Goal: Transaction & Acquisition: Purchase product/service

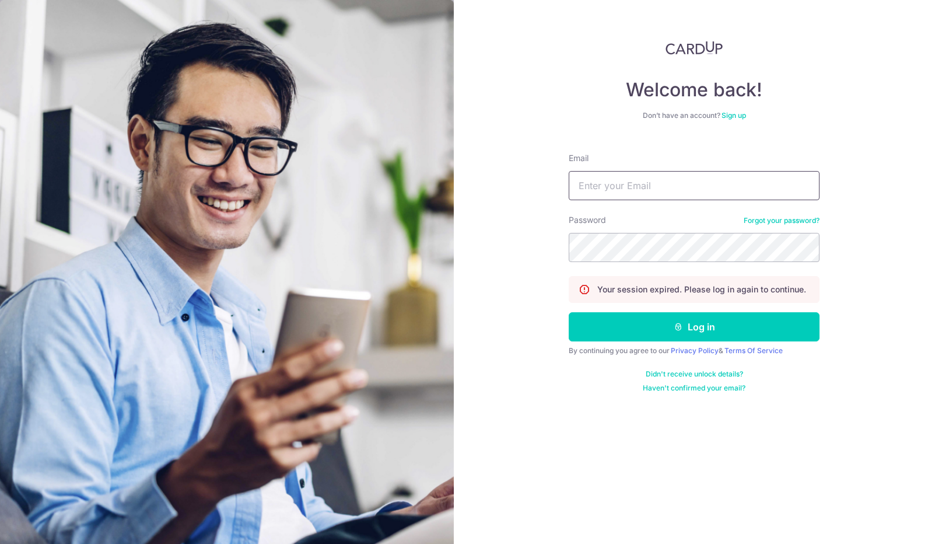
click at [680, 190] on input "Email" at bounding box center [694, 185] width 251 height 29
type input "[EMAIL_ADDRESS][DOMAIN_NAME]"
click at [569, 312] on button "Log in" at bounding box center [694, 326] width 251 height 29
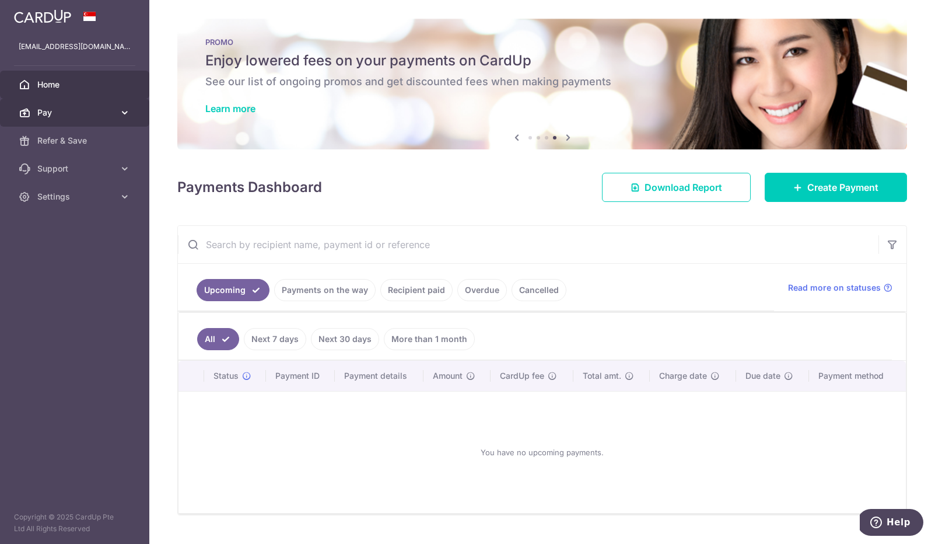
click at [57, 116] on span "Pay" at bounding box center [75, 113] width 77 height 12
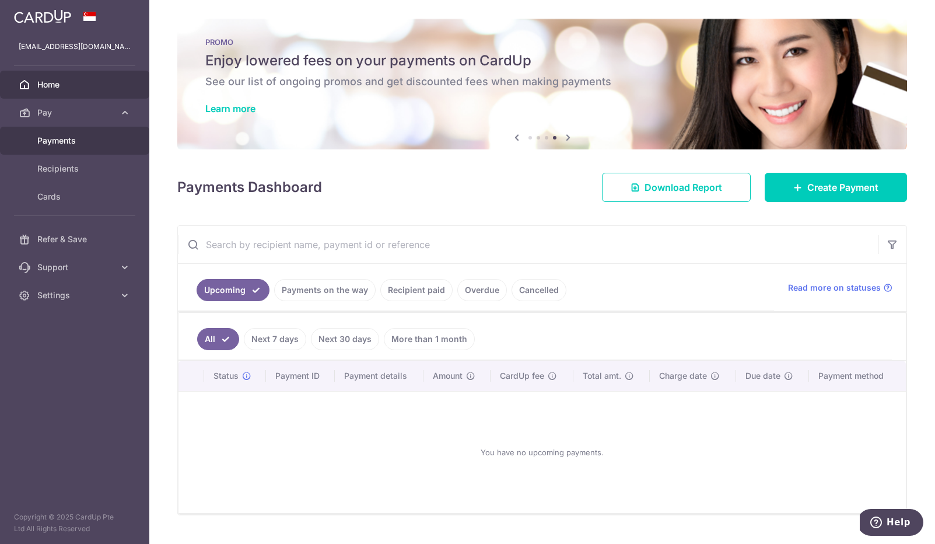
click at [79, 143] on span "Payments" at bounding box center [75, 141] width 77 height 12
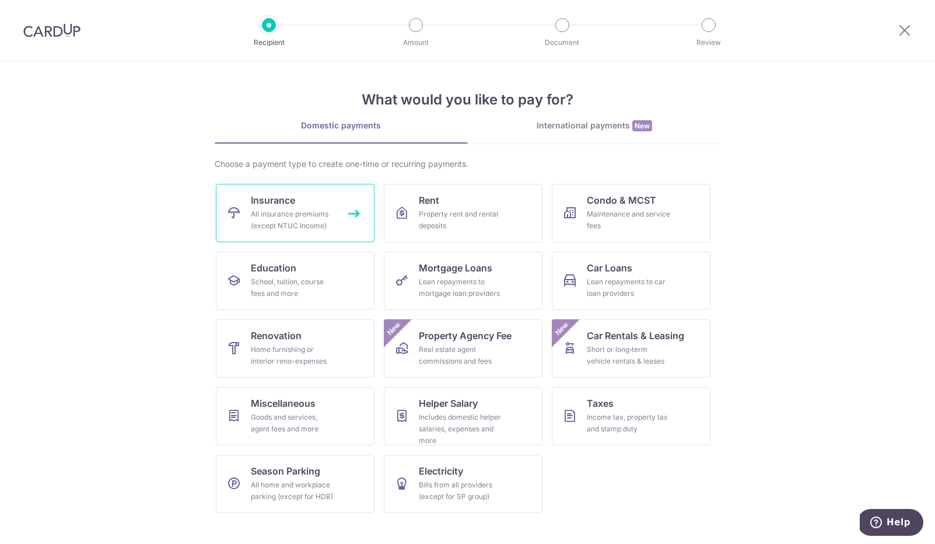
click at [309, 209] on div "All insurance premiums (except NTUC Income)" at bounding box center [293, 219] width 84 height 23
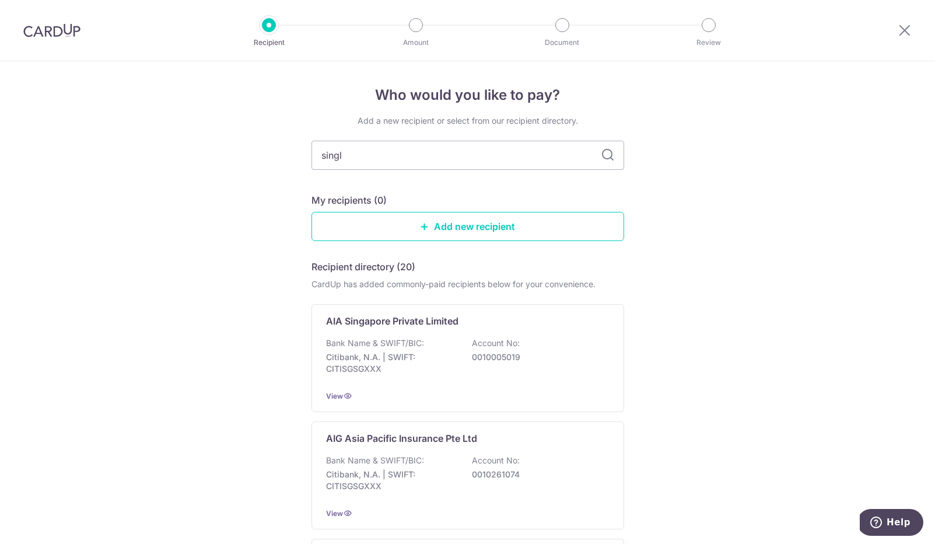
type input "singli"
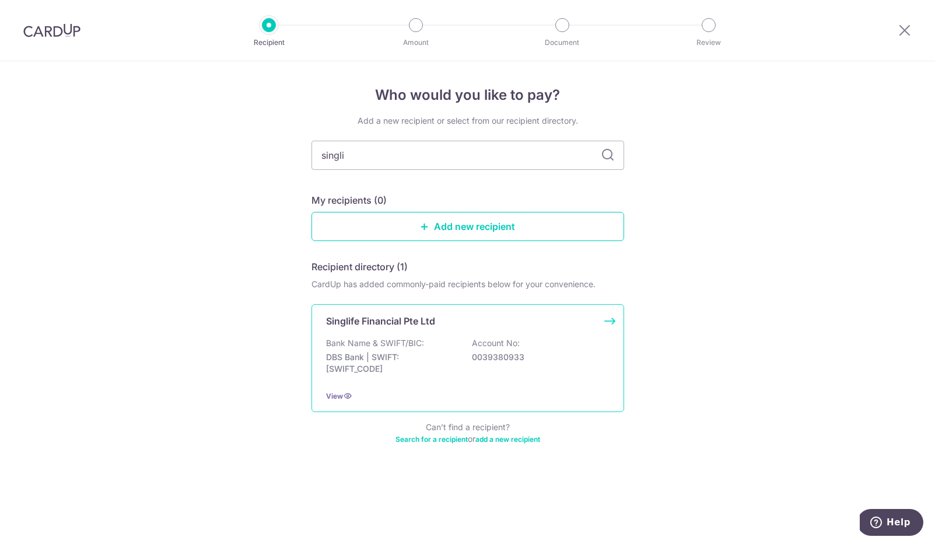
click at [384, 327] on p "Singlife Financial Pte Ltd" at bounding box center [380, 321] width 109 height 14
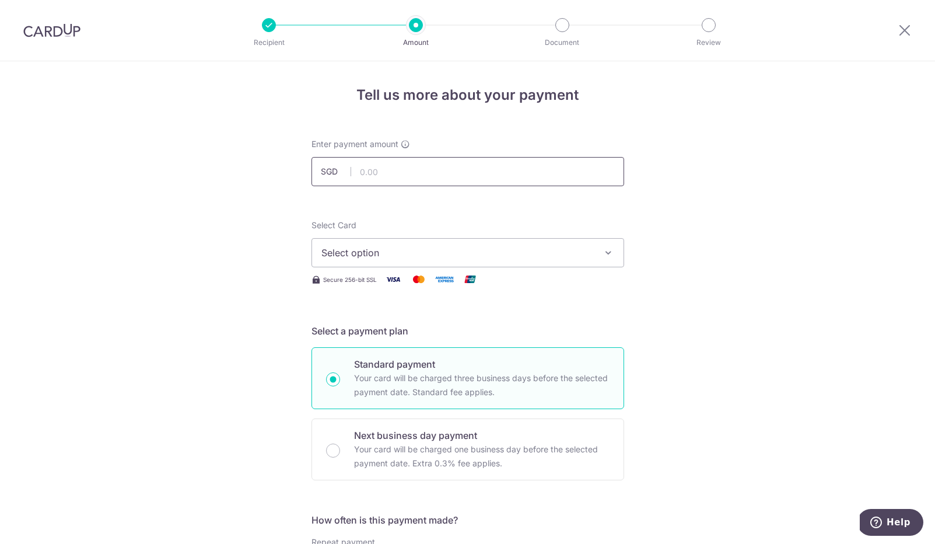
click at [417, 169] on input "text" at bounding box center [468, 171] width 313 height 29
click at [386, 173] on input "text" at bounding box center [468, 171] width 313 height 29
type input "1,394.20"
click at [344, 258] on span "Select option" at bounding box center [457, 253] width 272 height 14
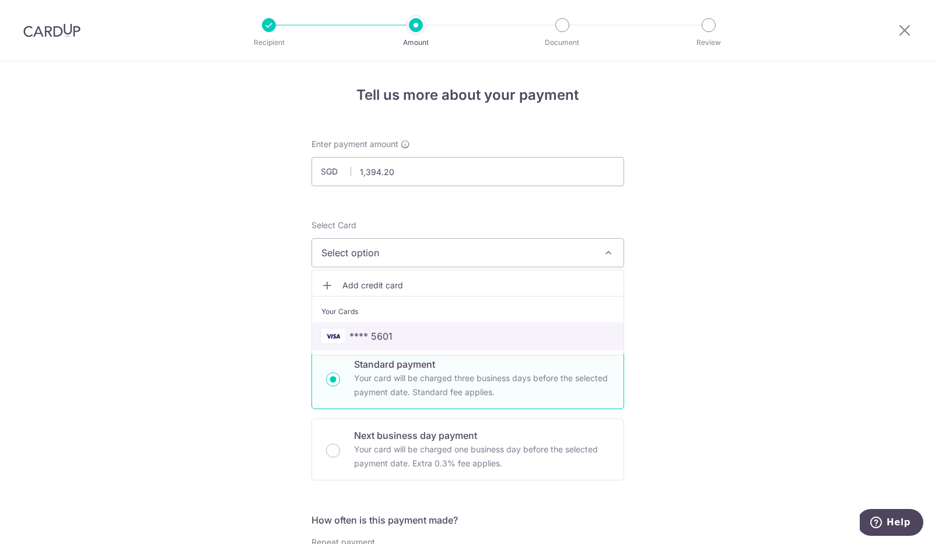
click at [356, 334] on span "**** 5601" at bounding box center [370, 336] width 43 height 14
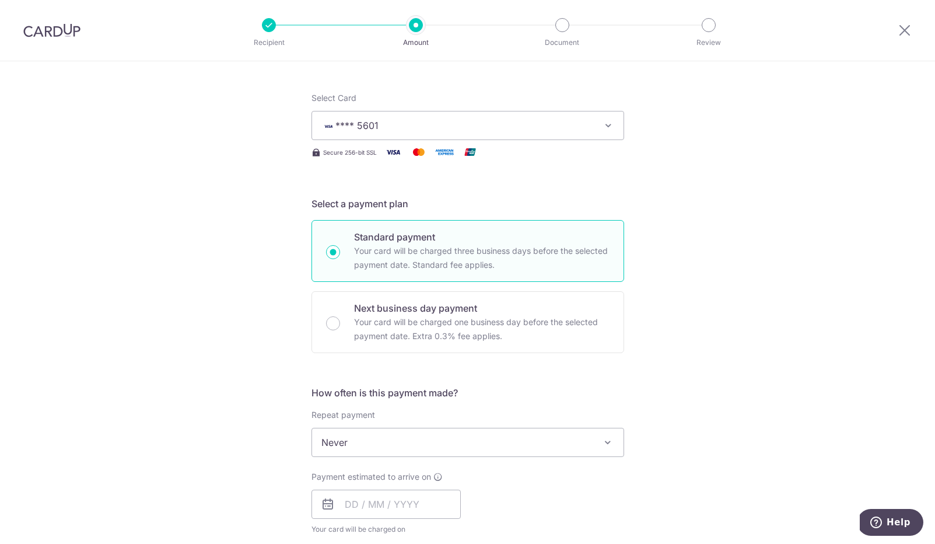
scroll to position [181, 0]
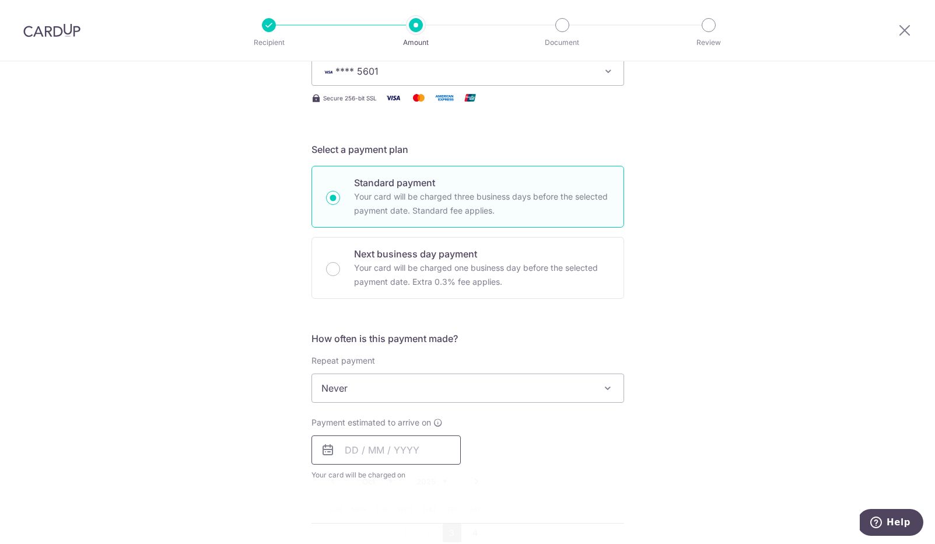
click at [363, 444] on input "text" at bounding box center [386, 449] width 149 height 29
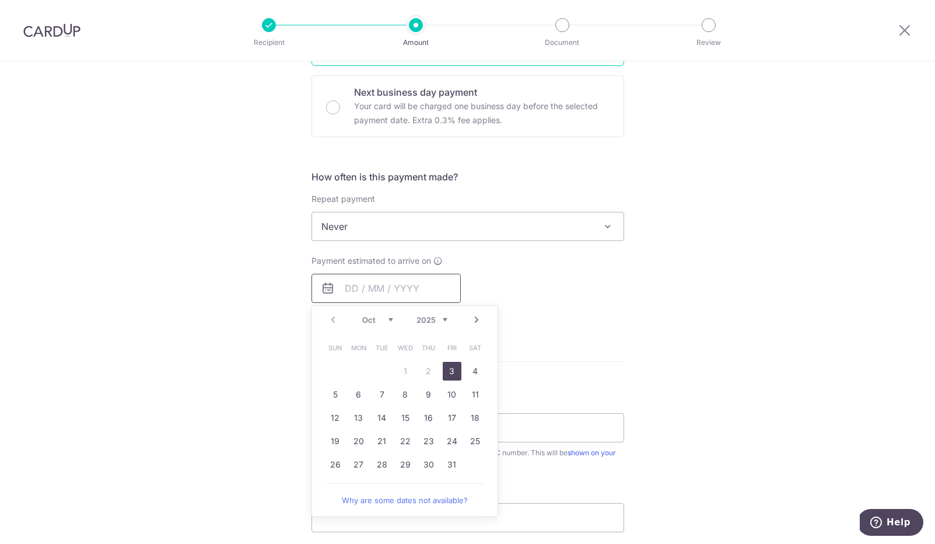
scroll to position [387, 0]
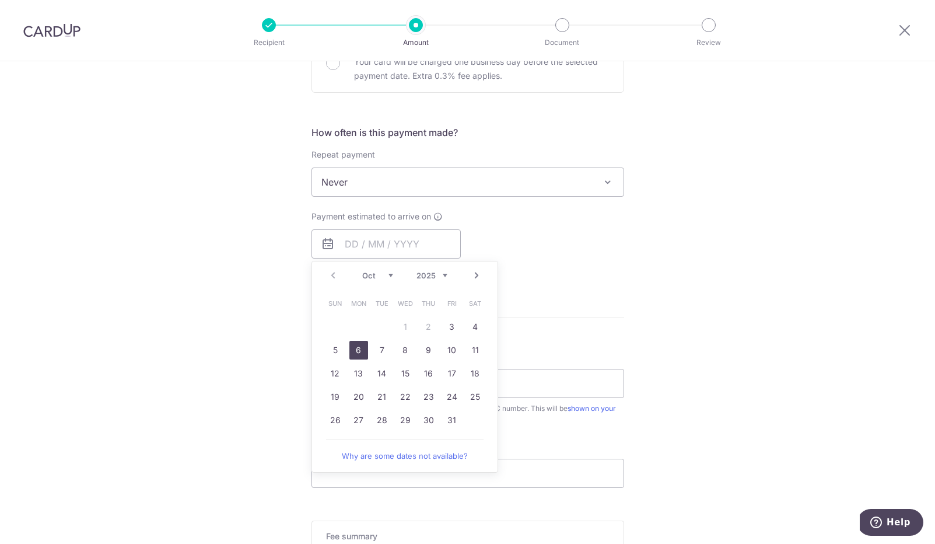
click at [359, 351] on link "6" at bounding box center [358, 350] width 19 height 19
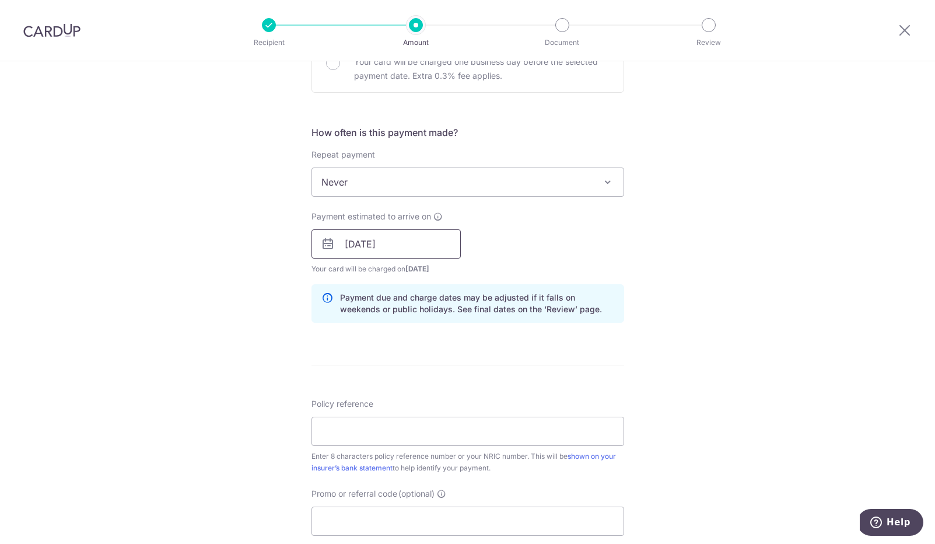
click at [402, 242] on input "06/10/2025" at bounding box center [386, 243] width 149 height 29
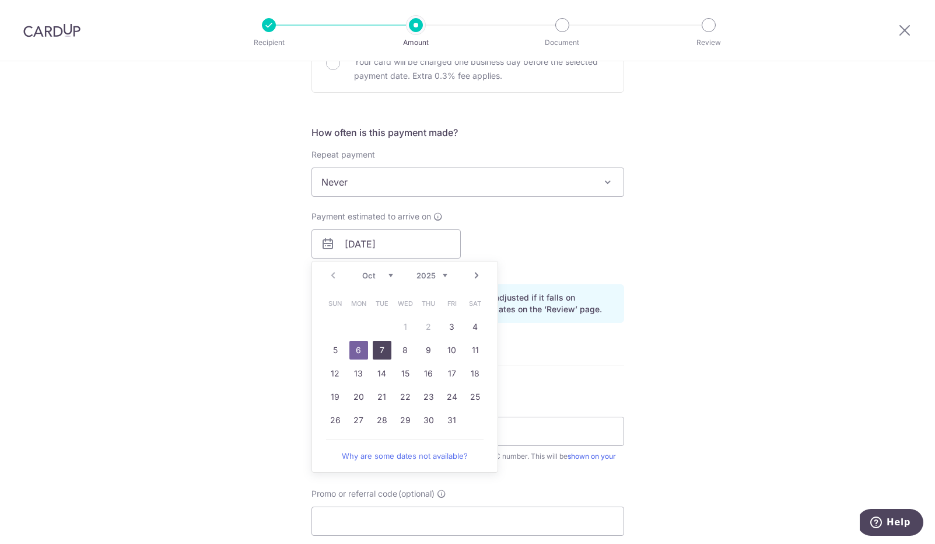
click at [375, 351] on link "7" at bounding box center [382, 350] width 19 height 19
type input "[DATE]"
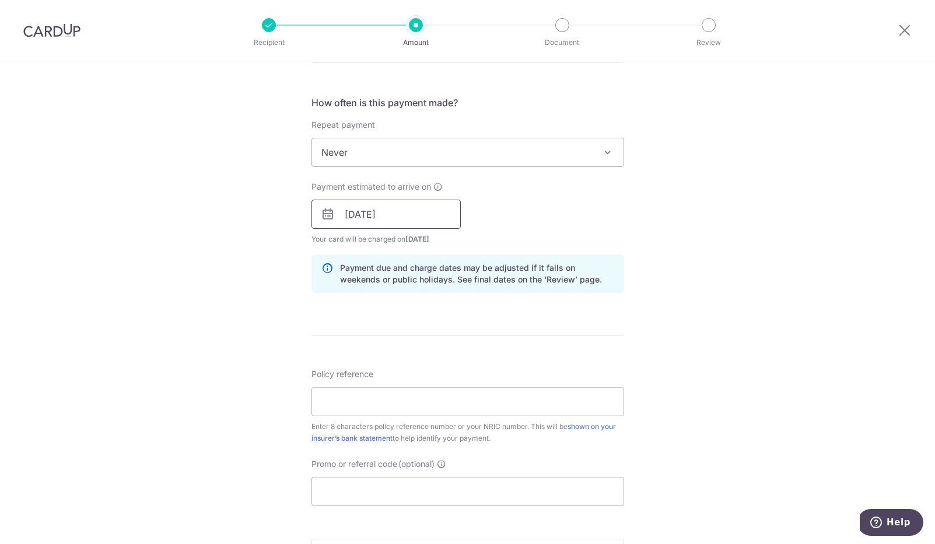
scroll to position [452, 0]
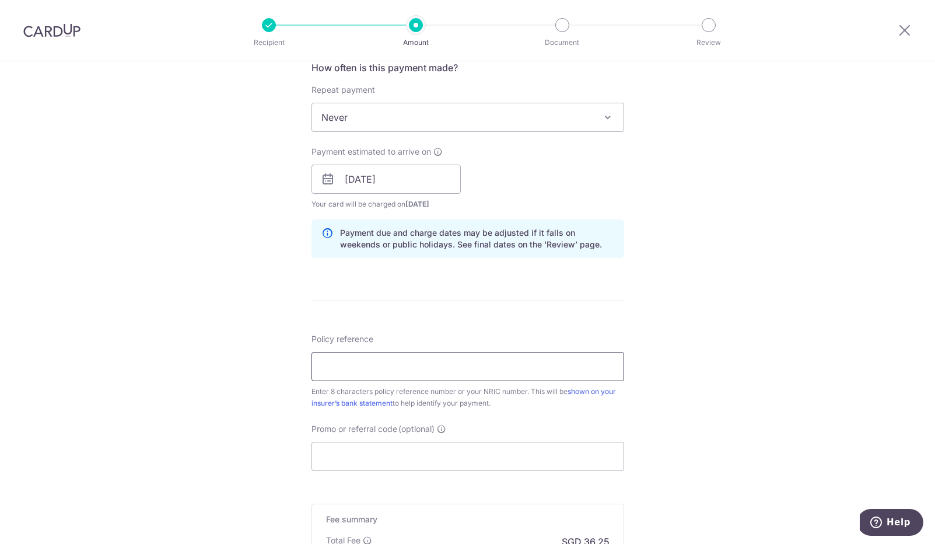
click at [380, 375] on input "Policy reference" at bounding box center [468, 366] width 313 height 29
paste input "81822074"
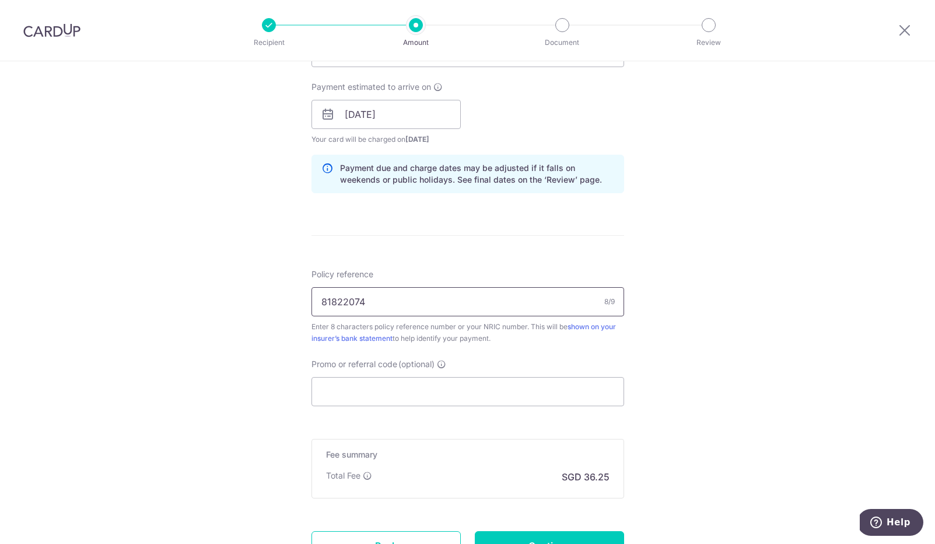
scroll to position [520, 0]
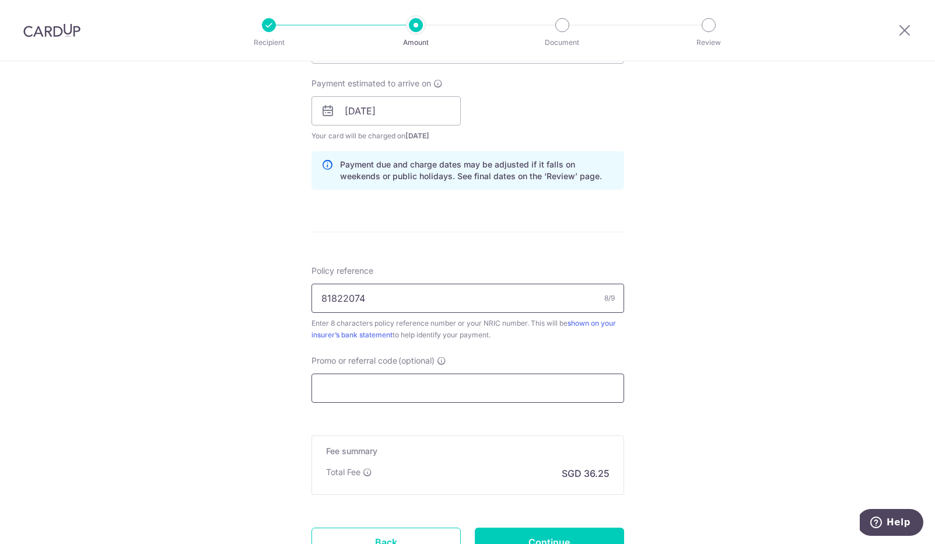
type input "81822074"
click at [428, 391] on input "Promo or referral code (optional)" at bounding box center [468, 387] width 313 height 29
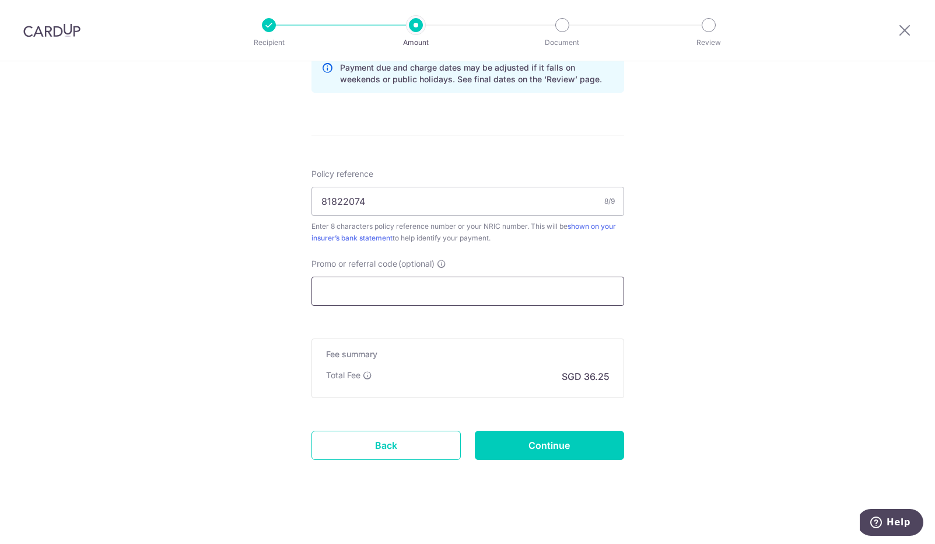
scroll to position [618, 0]
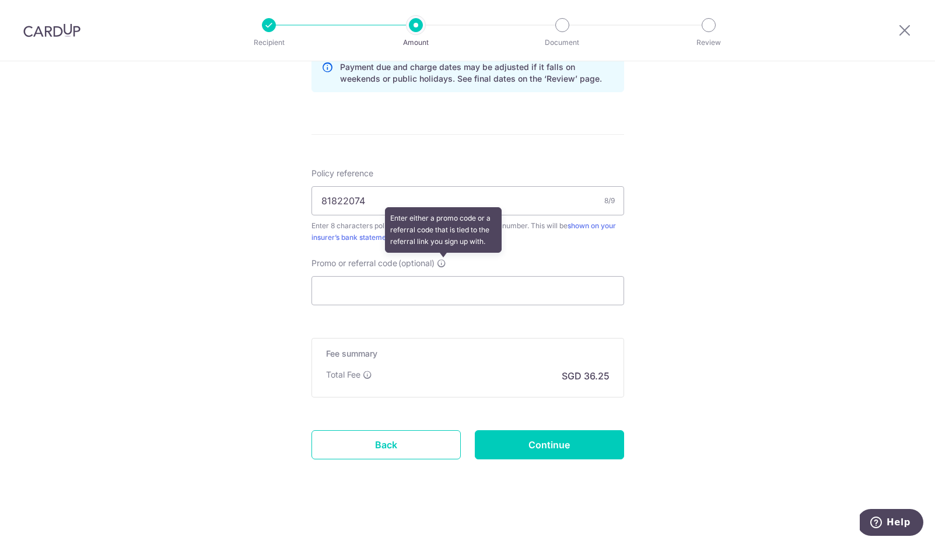
click at [444, 263] on icon at bounding box center [441, 262] width 9 height 9
click at [444, 276] on input "Promo or referral code (optional) Enter either a promo code or a referral code …" at bounding box center [468, 290] width 313 height 29
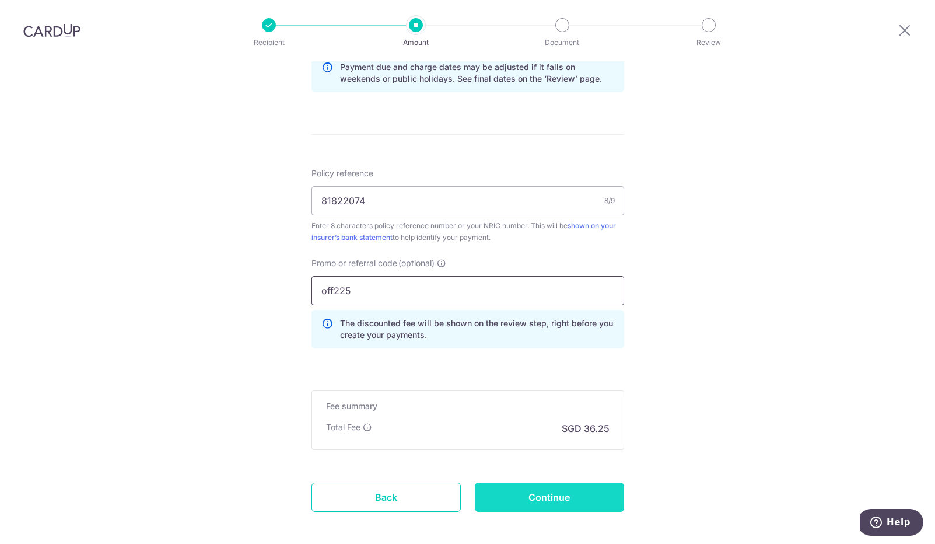
type input "off225"
click at [578, 497] on input "Continue" at bounding box center [549, 497] width 149 height 29
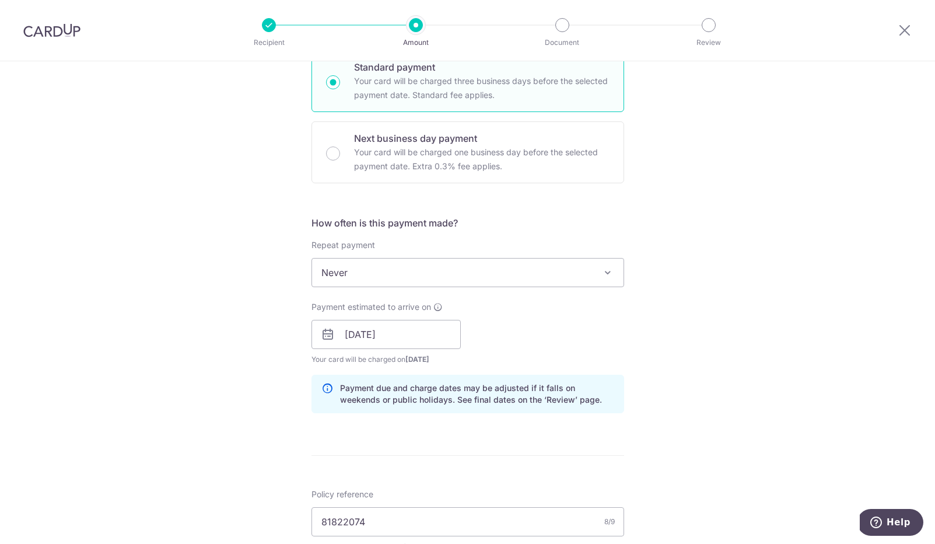
scroll to position [298, 0]
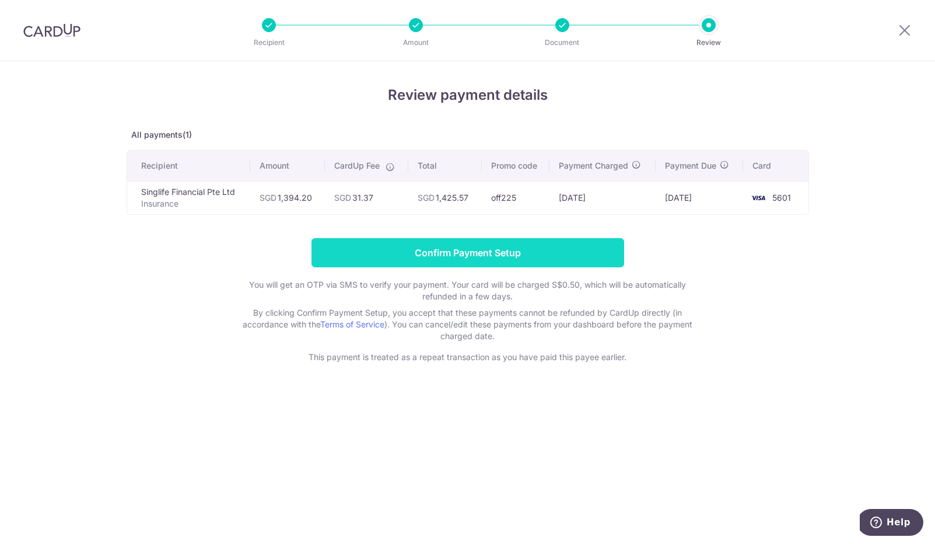
click at [471, 250] on input "Confirm Payment Setup" at bounding box center [468, 252] width 313 height 29
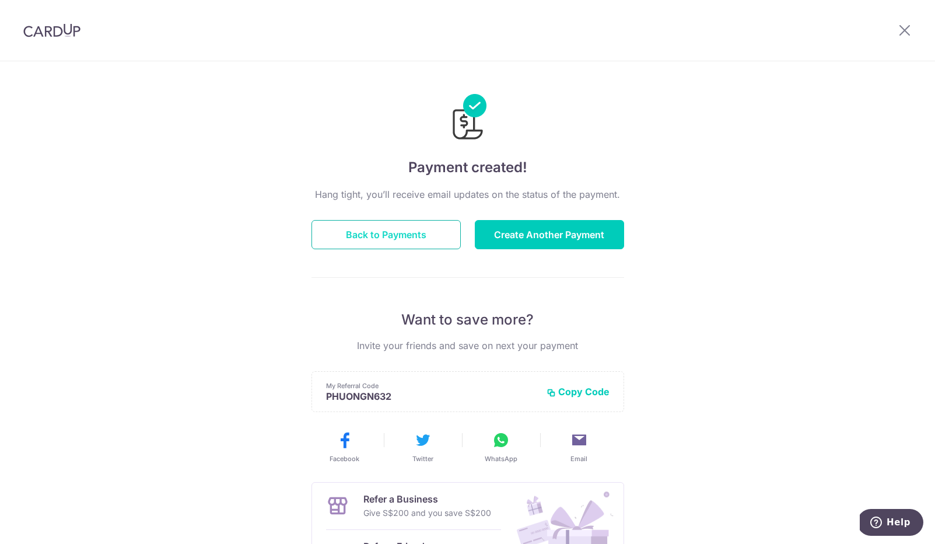
click at [352, 243] on button "Back to Payments" at bounding box center [386, 234] width 149 height 29
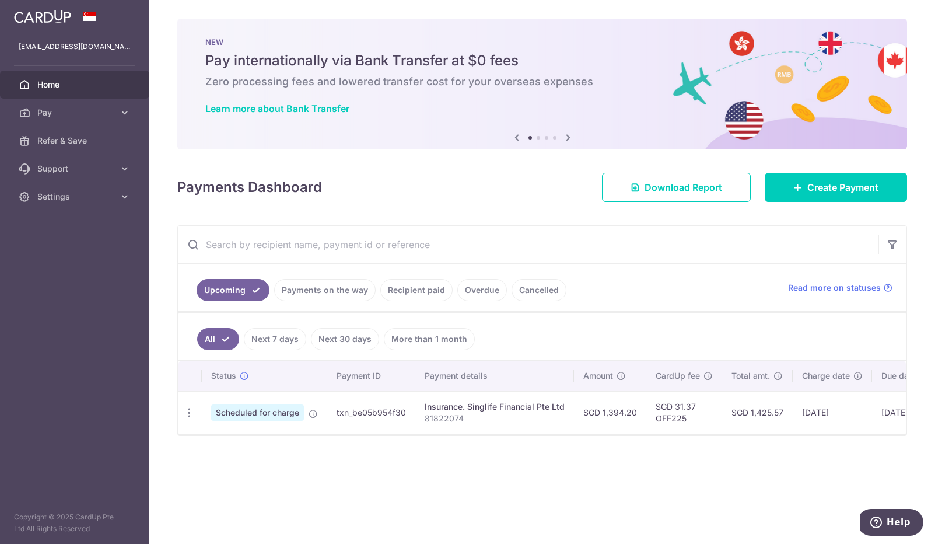
click at [425, 291] on link "Recipient paid" at bounding box center [416, 290] width 72 height 22
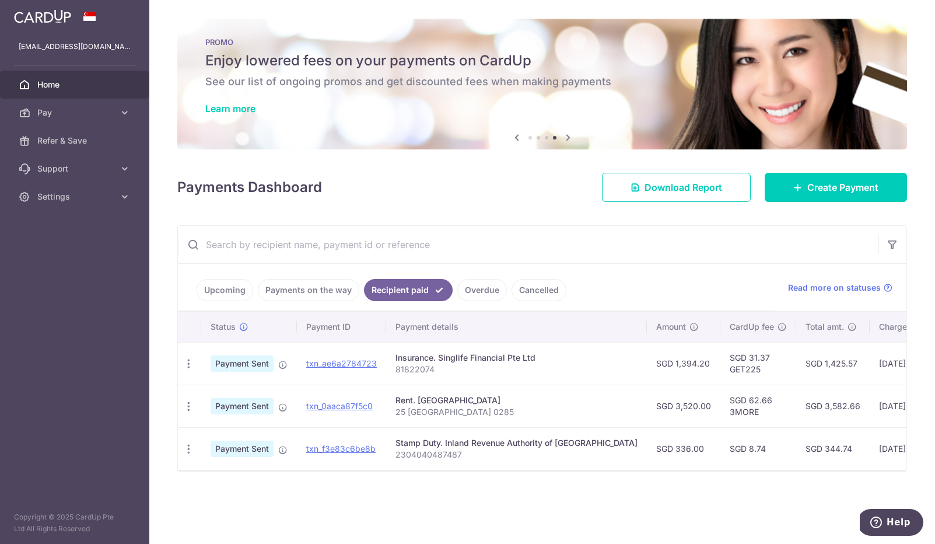
click at [233, 291] on link "Upcoming" at bounding box center [225, 290] width 57 height 22
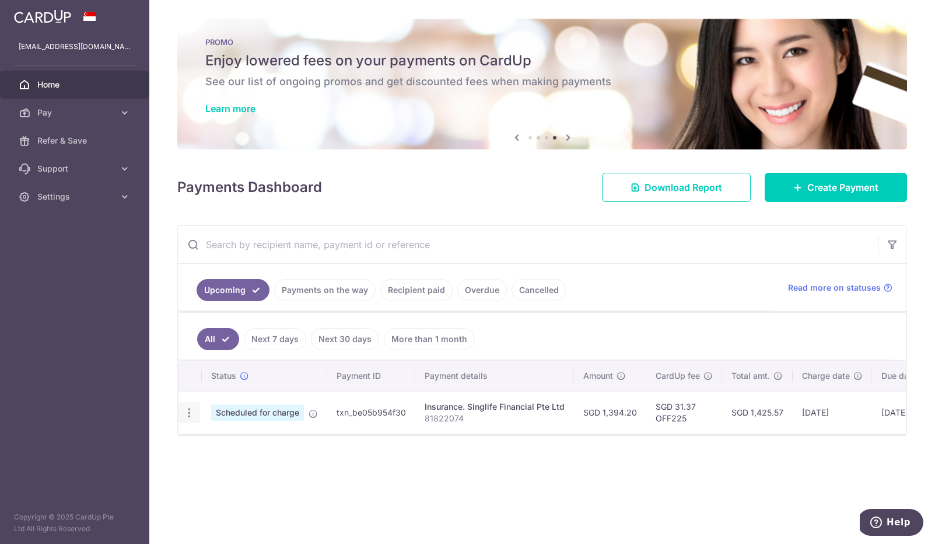
click at [188, 407] on icon "button" at bounding box center [189, 413] width 12 height 12
click at [234, 446] on span "Update payment" at bounding box center [251, 445] width 79 height 14
radio input "true"
type input "1,394.20"
type input "[DATE]"
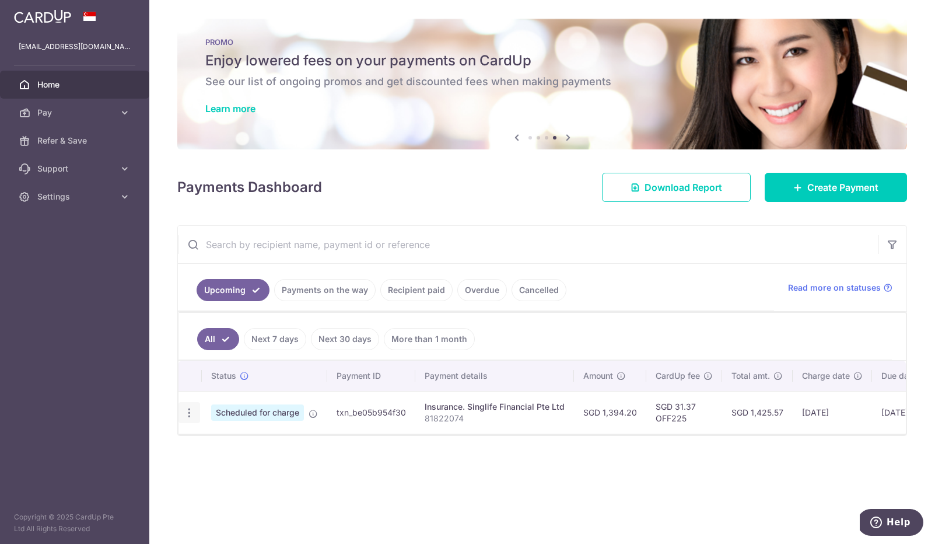
type input "81822074"
type input "OFF225"
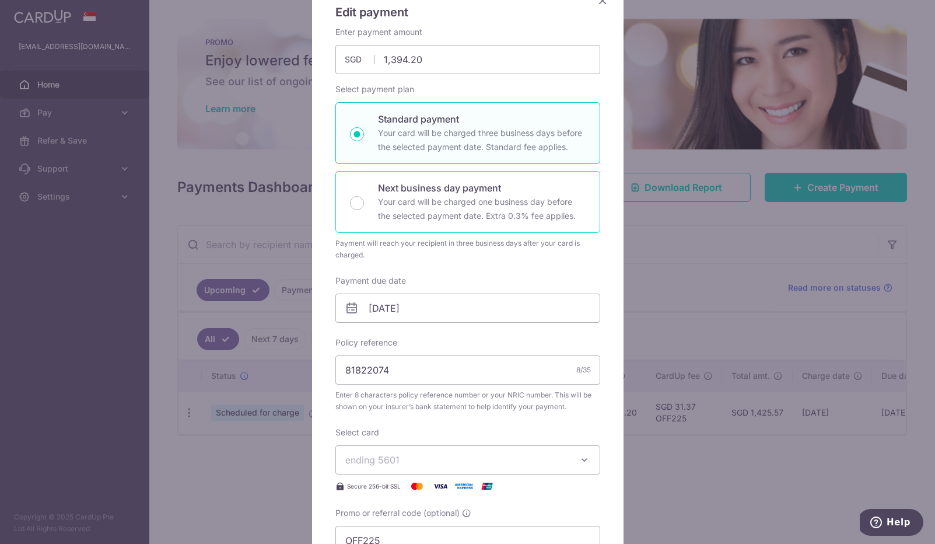
scroll to position [116, 0]
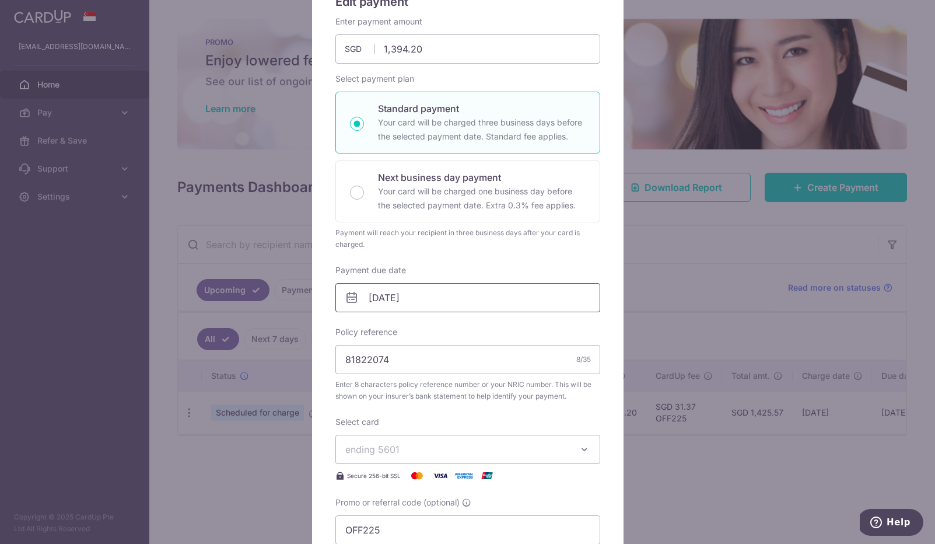
click at [436, 298] on input "[DATE]" at bounding box center [467, 297] width 265 height 29
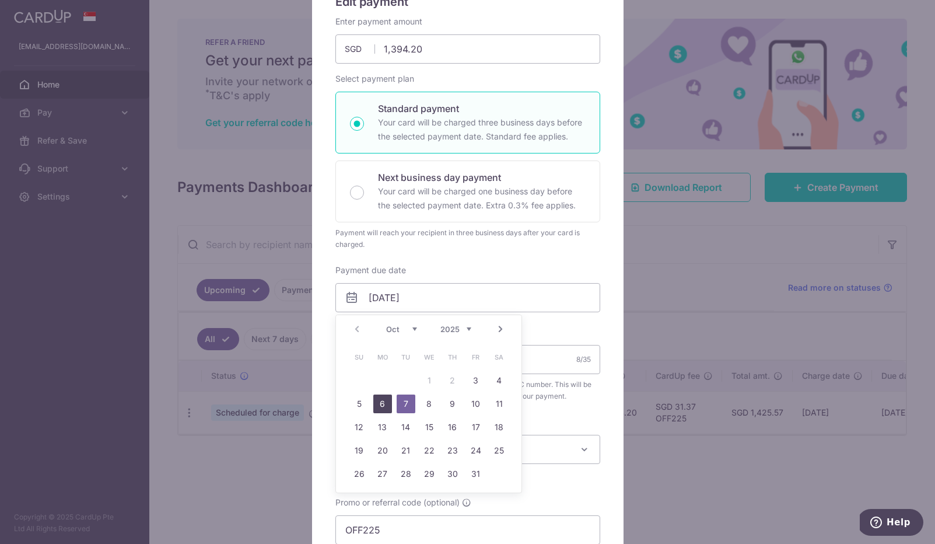
click at [384, 402] on link "6" at bounding box center [382, 403] width 19 height 19
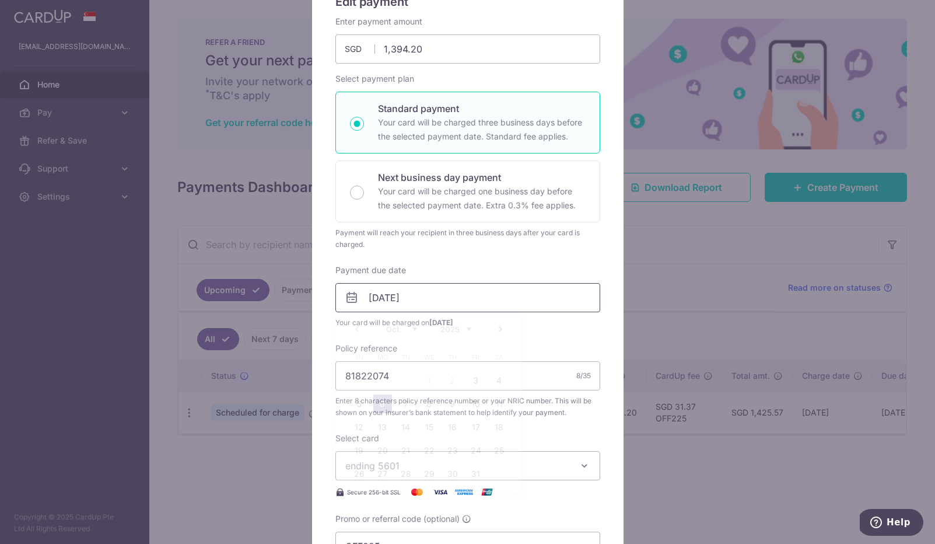
click at [405, 295] on input "[DATE]" at bounding box center [467, 297] width 265 height 29
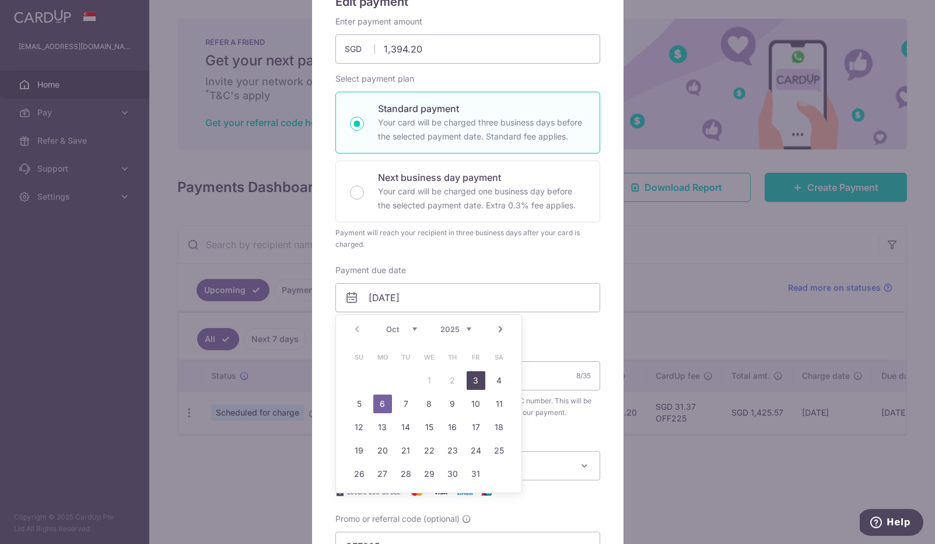
click at [477, 380] on link "3" at bounding box center [476, 380] width 19 height 19
type input "[DATE]"
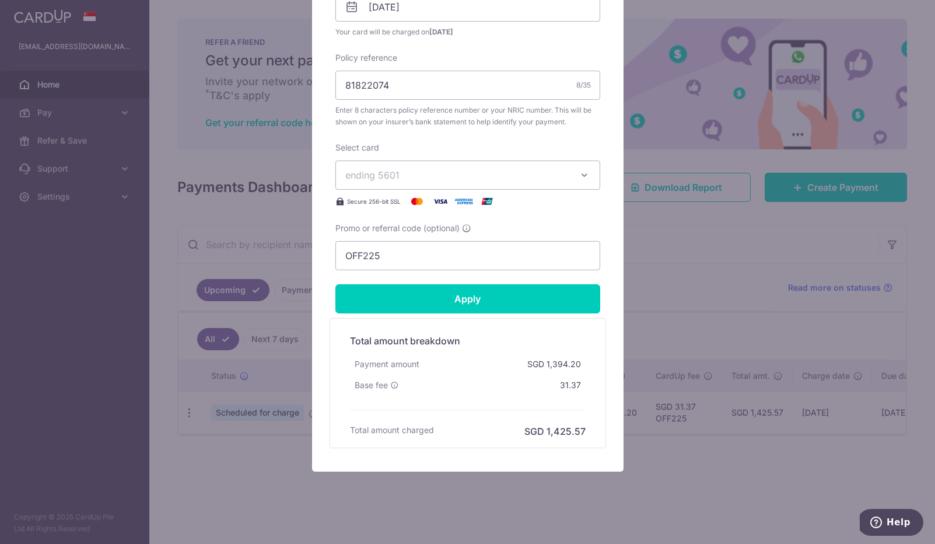
scroll to position [407, 0]
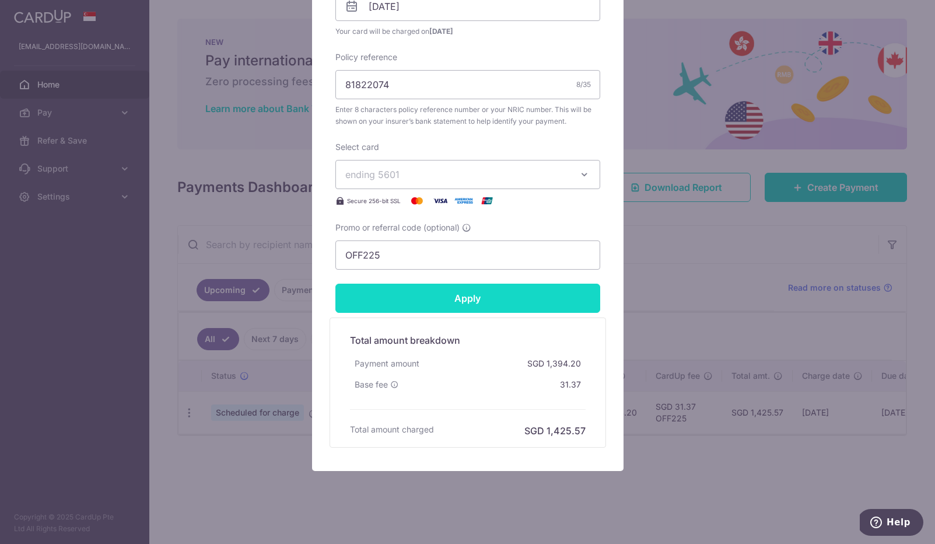
click at [446, 298] on input "Apply" at bounding box center [467, 298] width 265 height 29
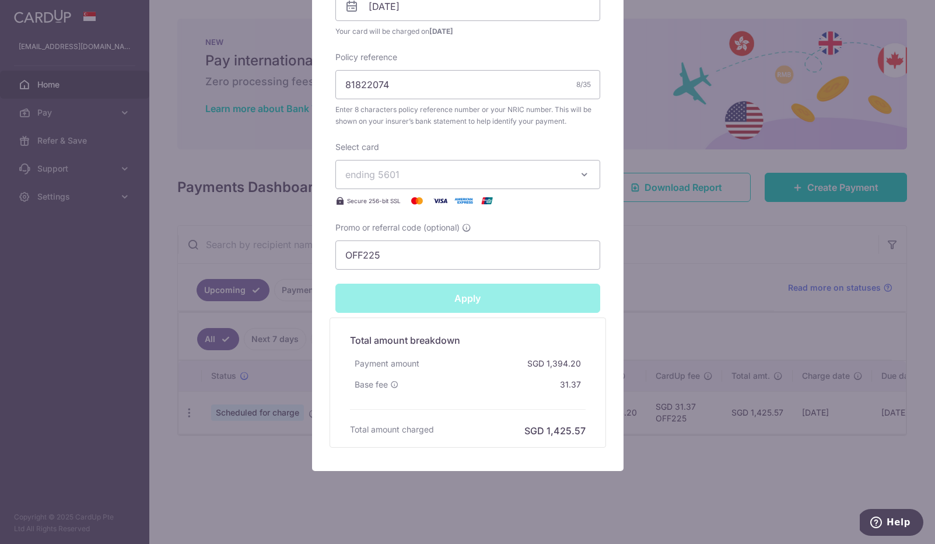
type input "Successfully Applied"
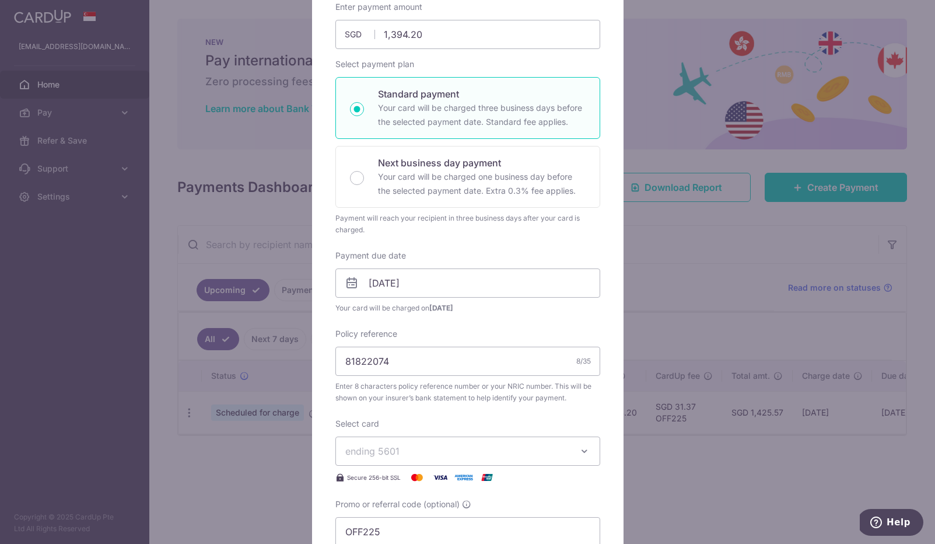
scroll to position [0, 0]
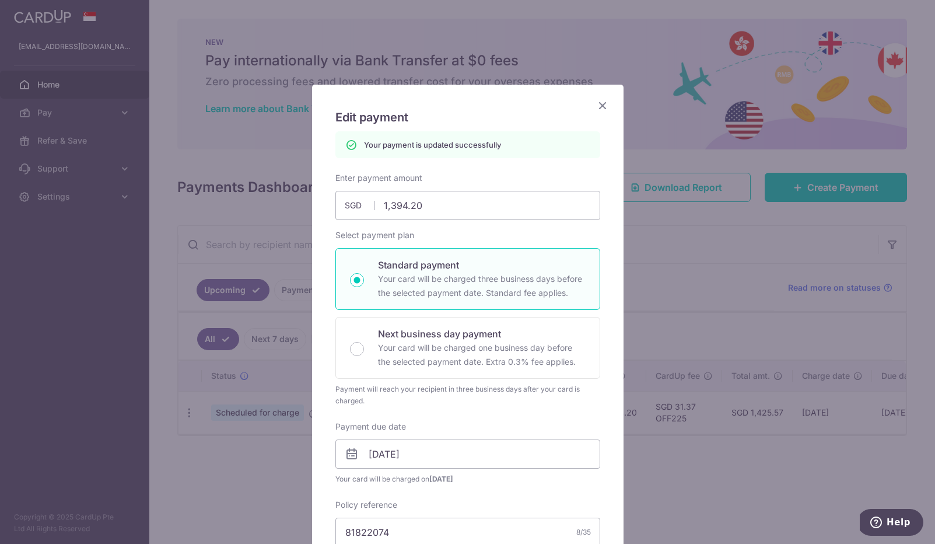
click at [600, 103] on icon "Close" at bounding box center [603, 105] width 14 height 15
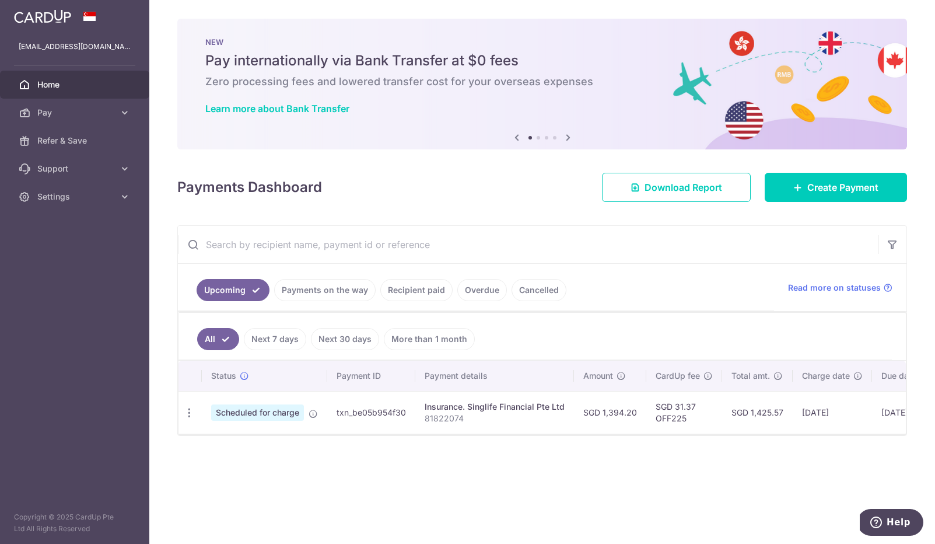
click at [310, 291] on link "Payments on the way" at bounding box center [325, 290] width 102 height 22
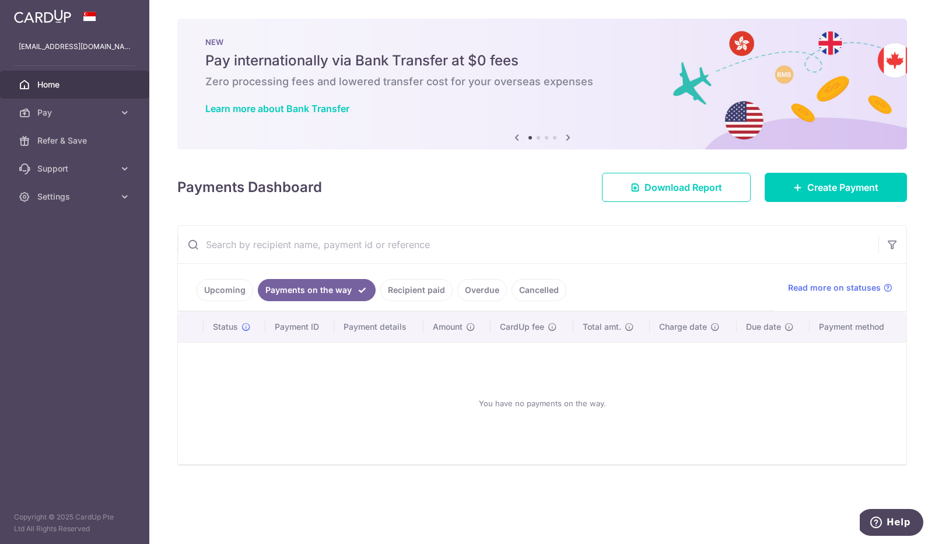
click at [230, 284] on link "Upcoming" at bounding box center [225, 290] width 57 height 22
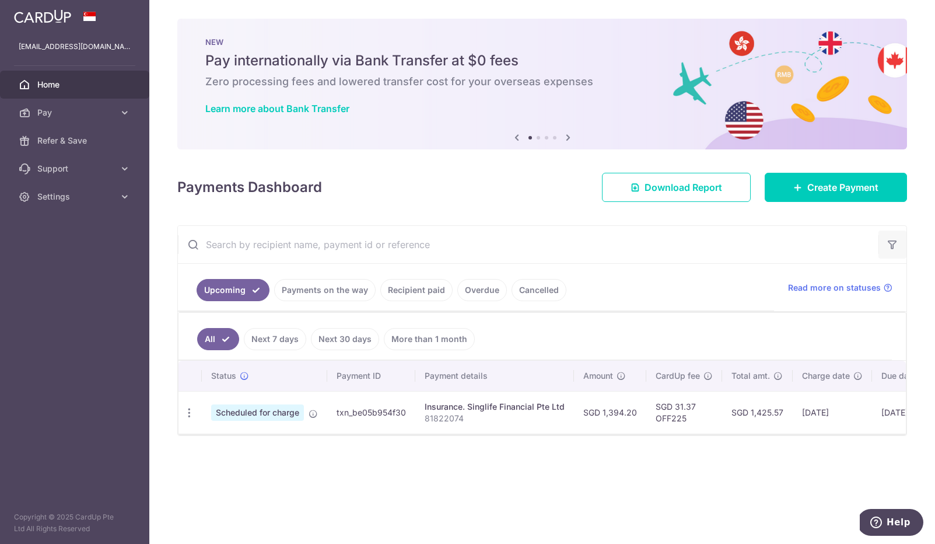
click at [891, 248] on icon "button" at bounding box center [893, 245] width 12 height 12
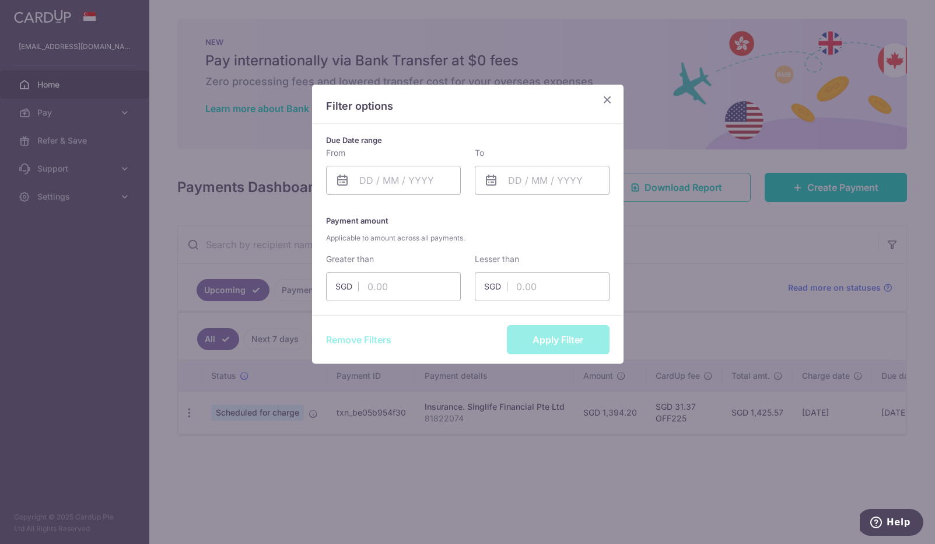
click at [610, 106] on icon "Close" at bounding box center [607, 99] width 14 height 15
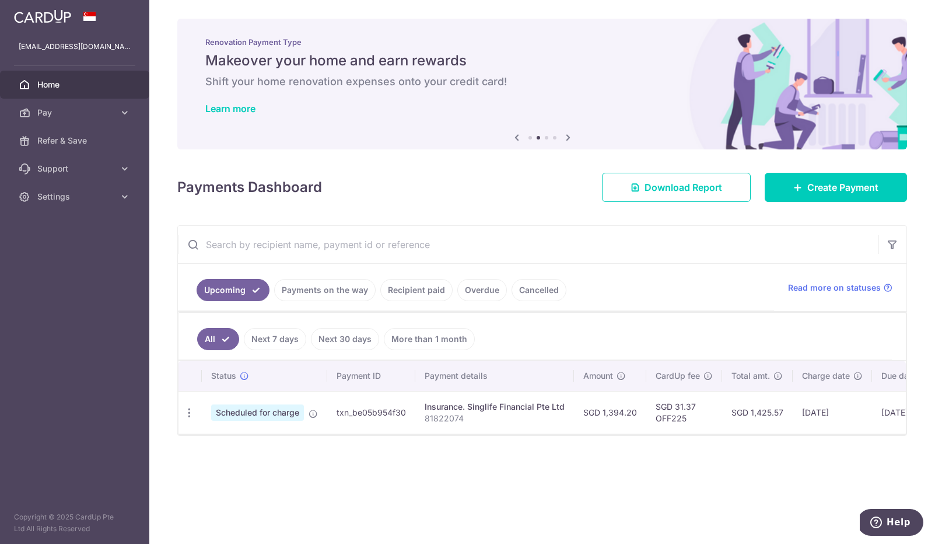
click at [417, 298] on link "Recipient paid" at bounding box center [416, 290] width 72 height 22
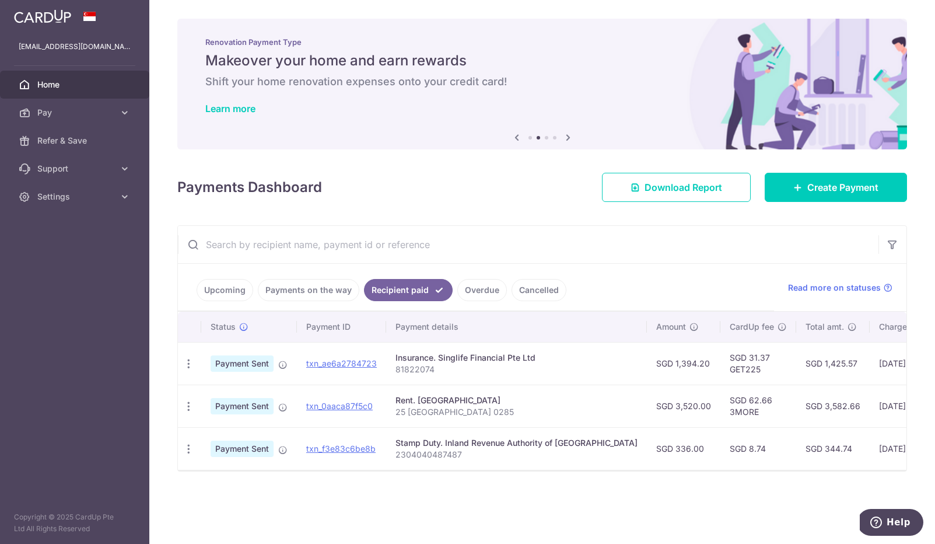
click at [529, 296] on link "Cancelled" at bounding box center [539, 290] width 55 height 22
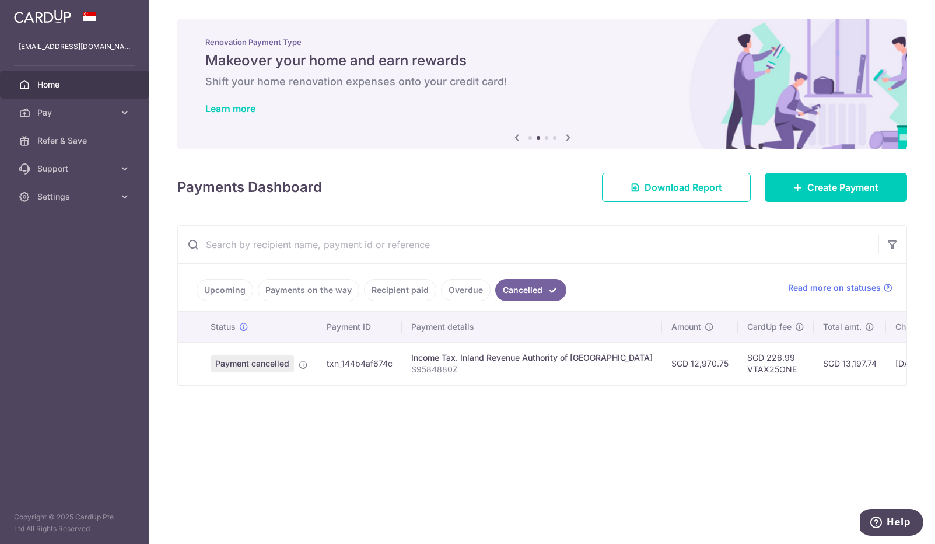
click at [463, 292] on link "Overdue" at bounding box center [466, 290] width 50 height 22
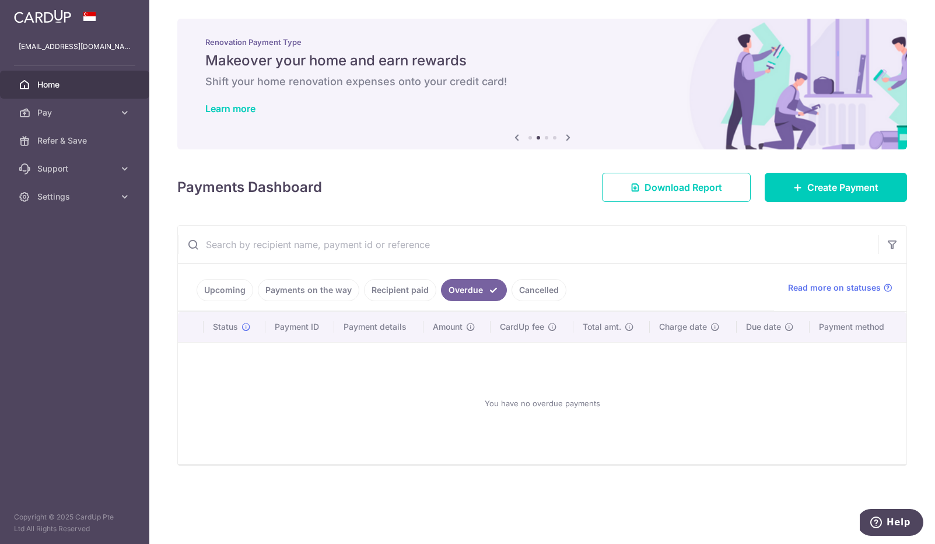
click at [402, 292] on link "Recipient paid" at bounding box center [400, 290] width 72 height 22
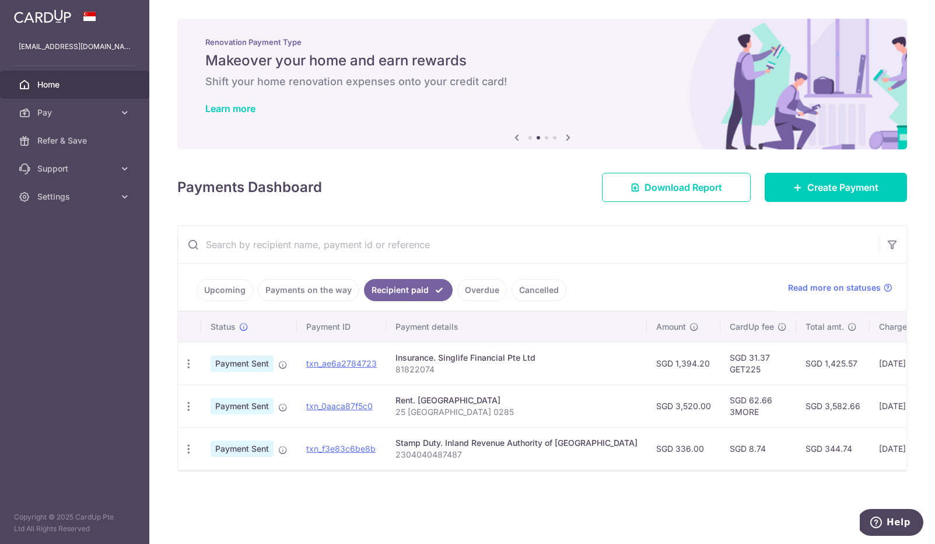
click at [341, 293] on link "Payments on the way" at bounding box center [309, 290] width 102 height 22
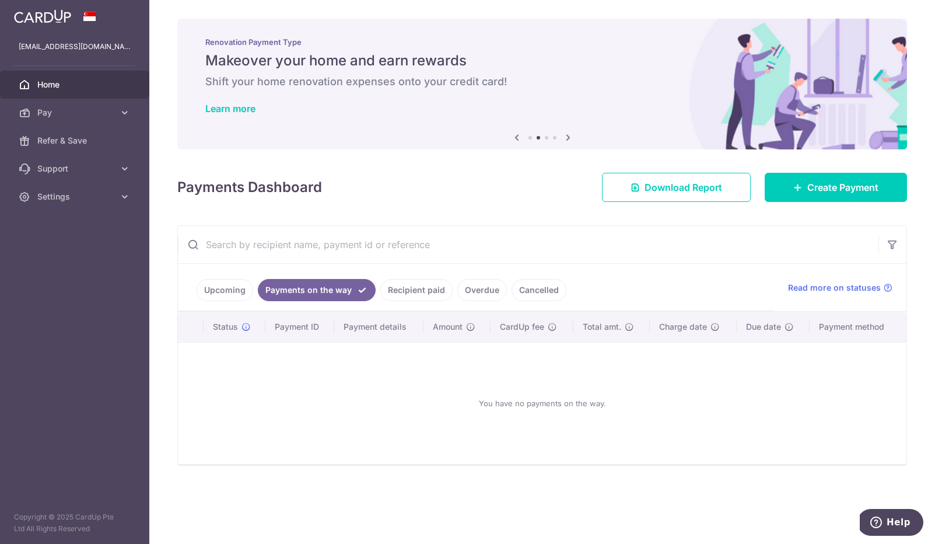
click at [236, 286] on link "Upcoming" at bounding box center [225, 290] width 57 height 22
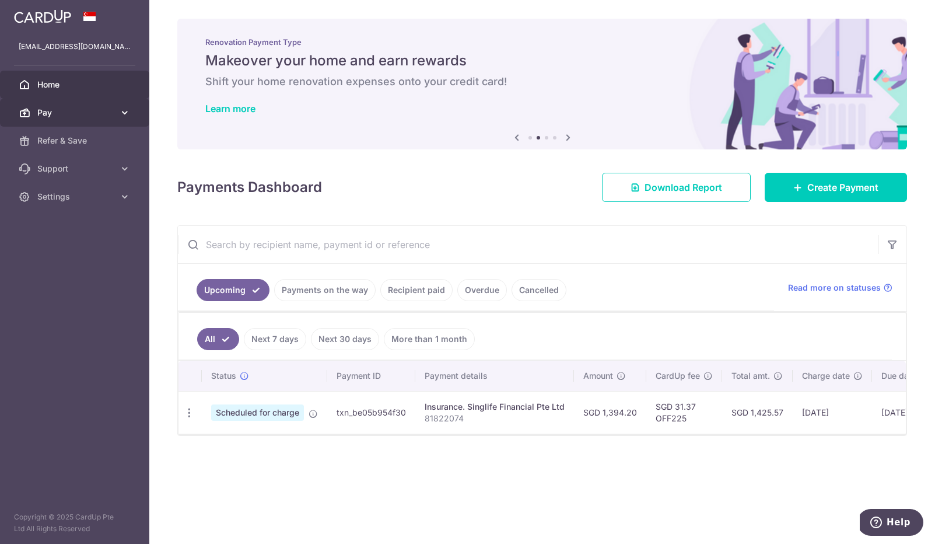
click at [83, 112] on span "Pay" at bounding box center [75, 113] width 77 height 12
